Goal: Find specific page/section: Find specific page/section

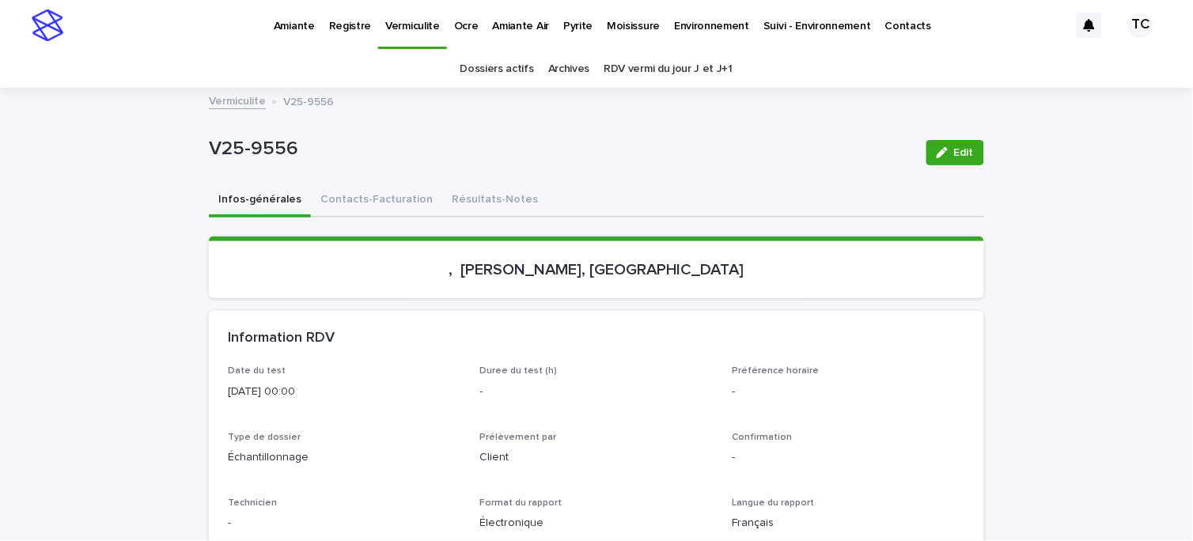
click at [290, 25] on p "Amiante" at bounding box center [294, 16] width 41 height 33
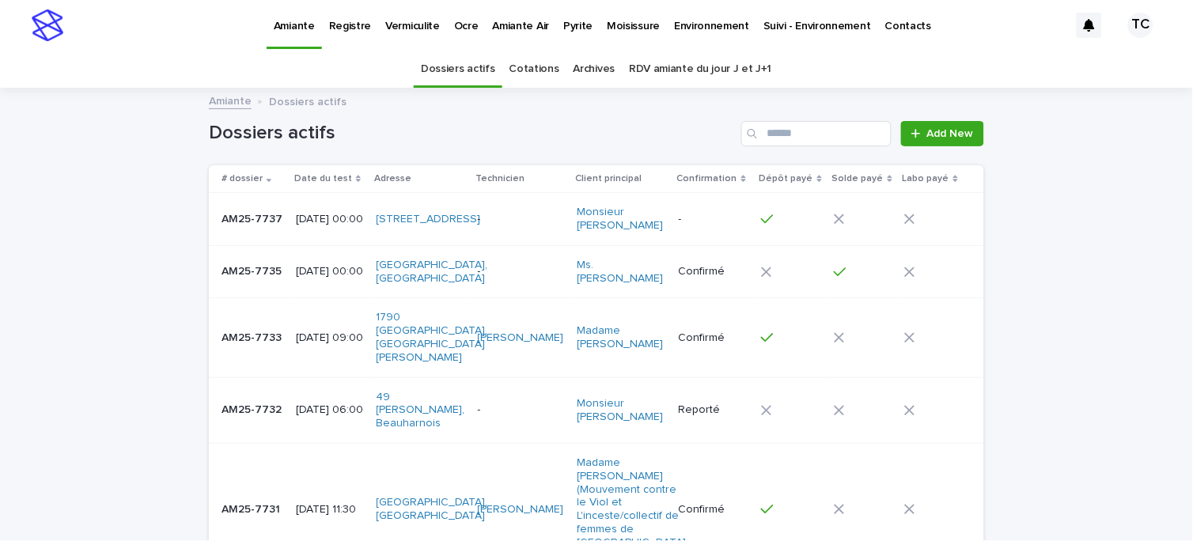
click at [676, 70] on link "RDV amiante du jour J et J+1" at bounding box center [700, 69] width 142 height 37
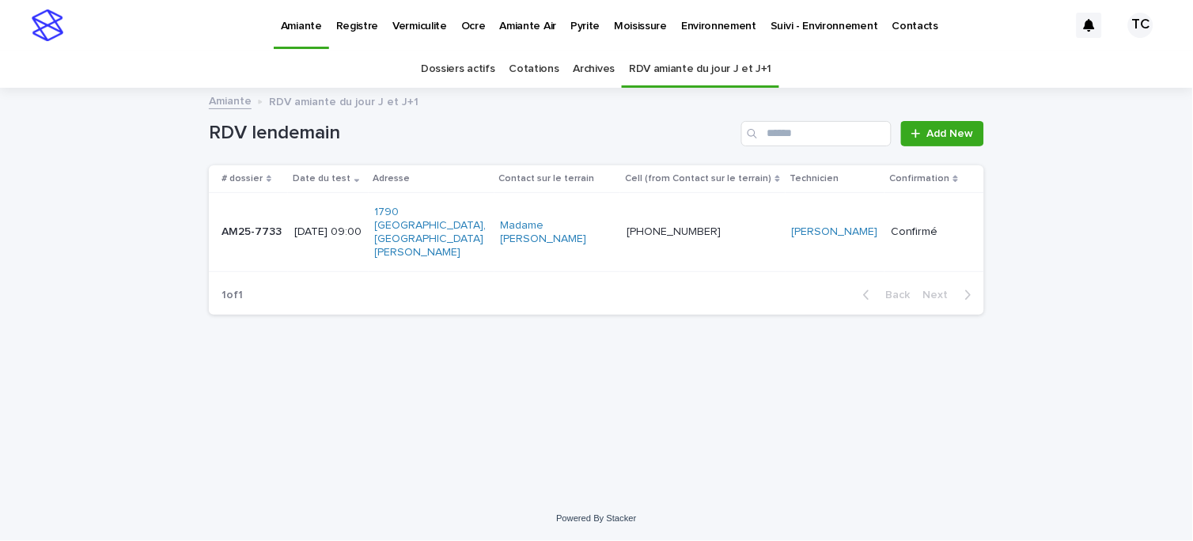
click at [332, 225] on p "[DATE] 09:00" at bounding box center [327, 231] width 67 height 13
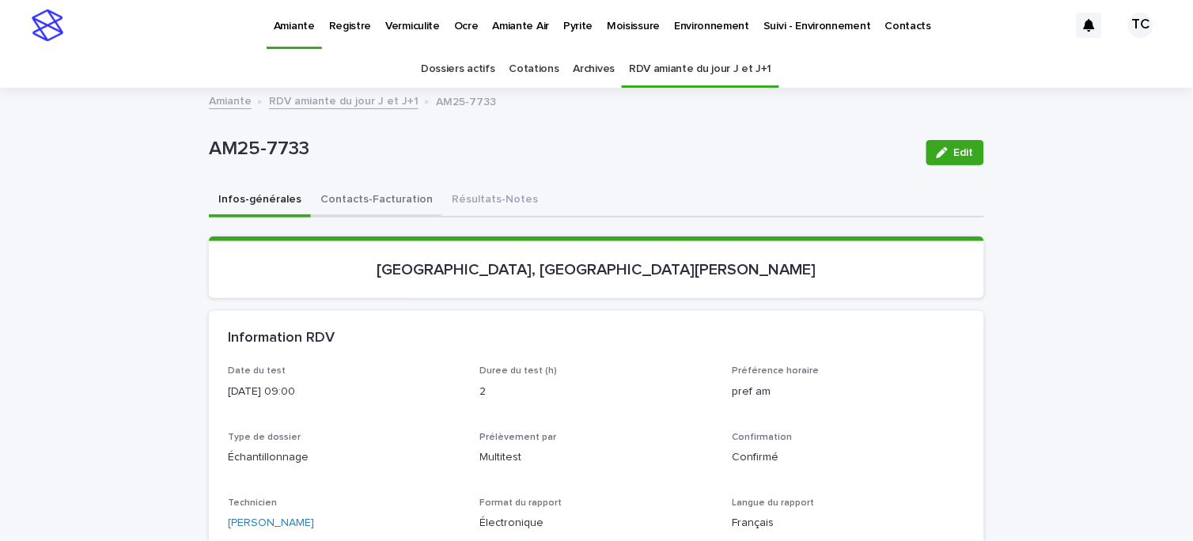
click at [373, 201] on button "Contacts-Facturation" at bounding box center [376, 200] width 131 height 33
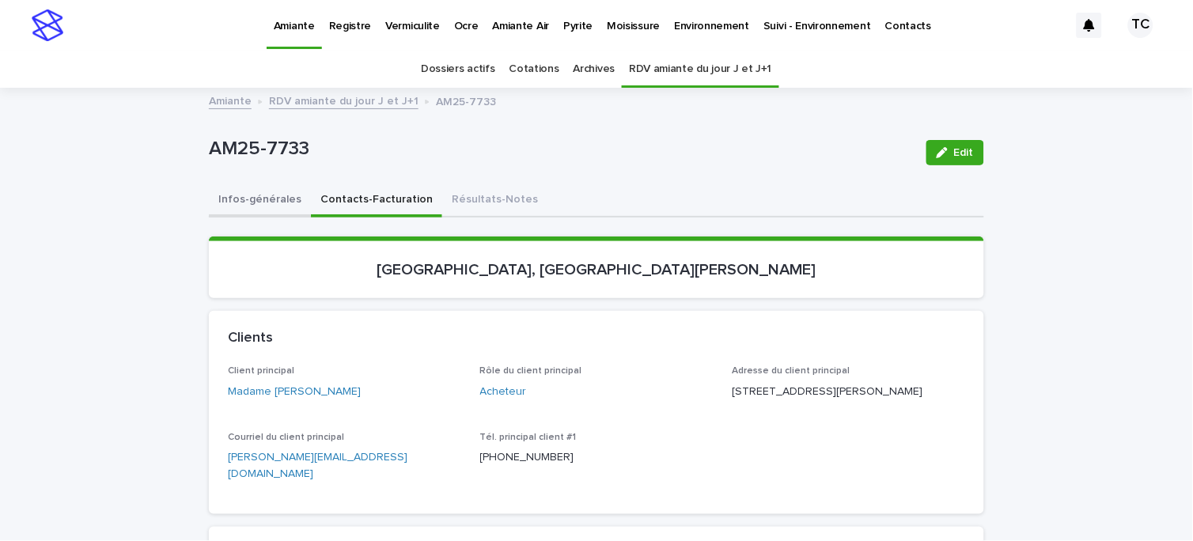
click at [267, 199] on button "Infos-générales" at bounding box center [260, 200] width 102 height 33
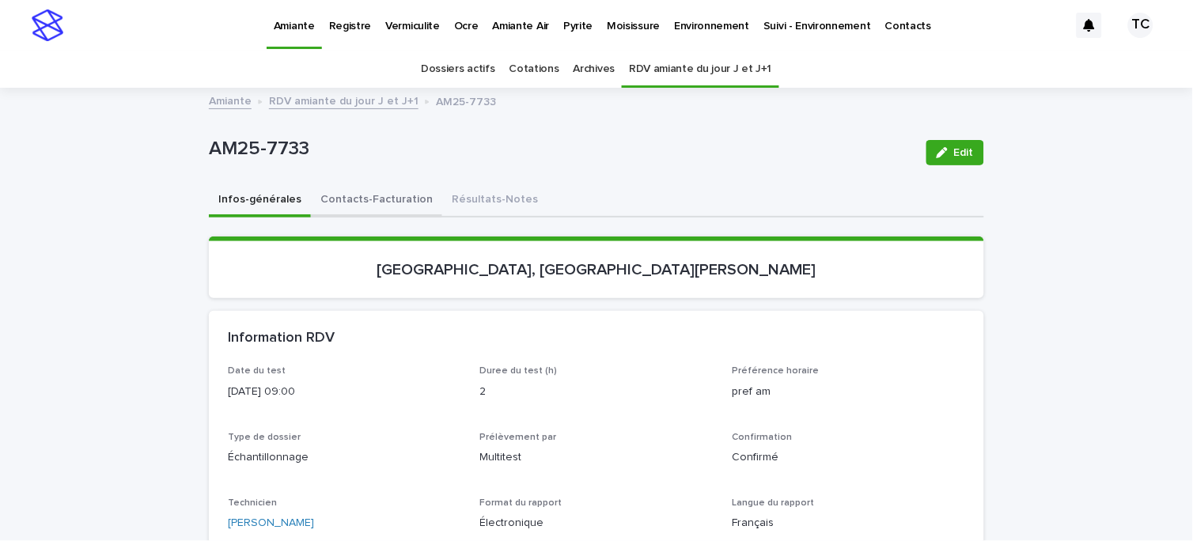
click at [397, 192] on button "Contacts-Facturation" at bounding box center [376, 200] width 131 height 33
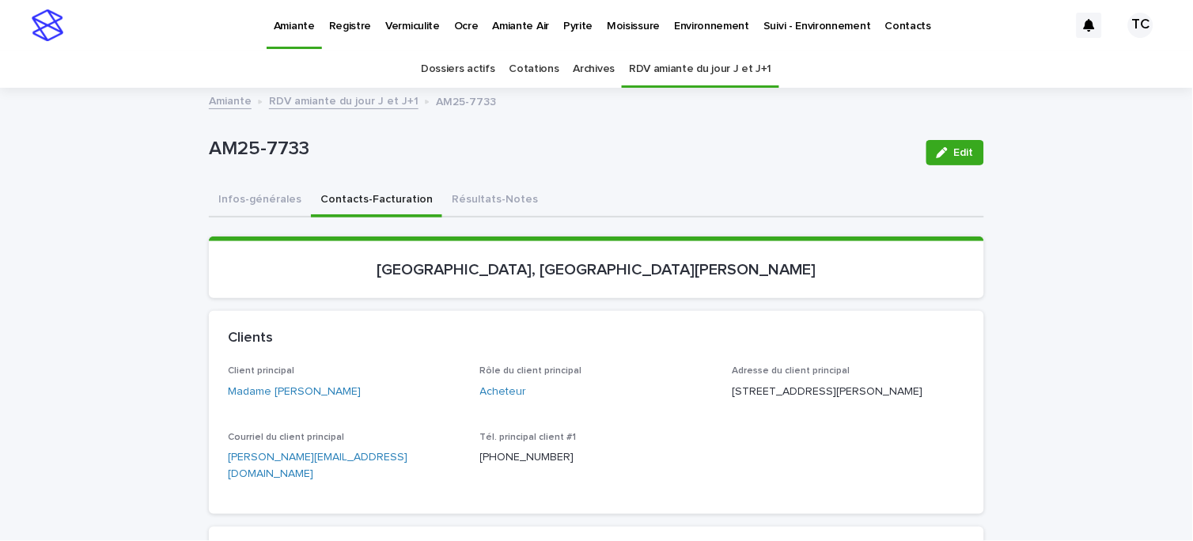
click at [483, 190] on button "Résultats-Notes" at bounding box center [494, 200] width 105 height 33
